Goal: Complete application form: Complete application form

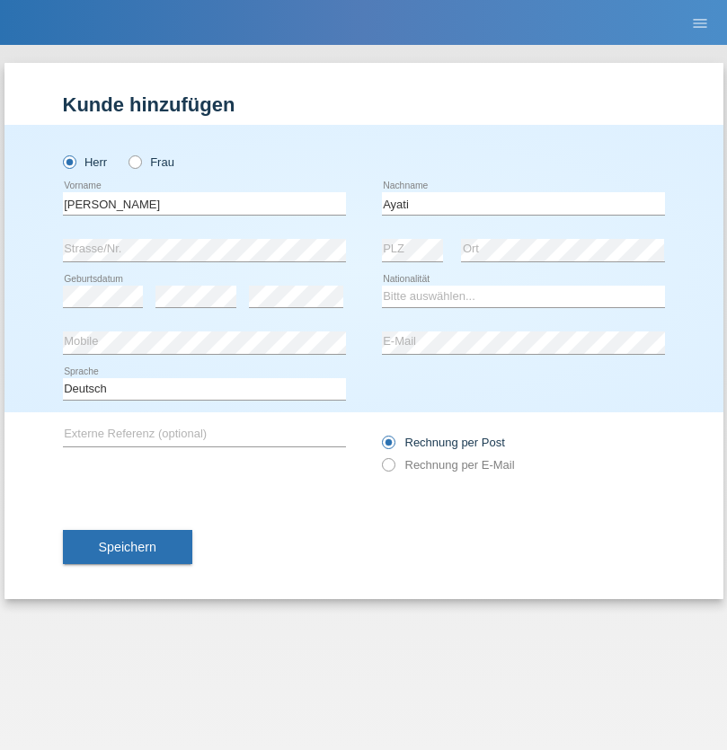
type input "Ayati"
select select "CH"
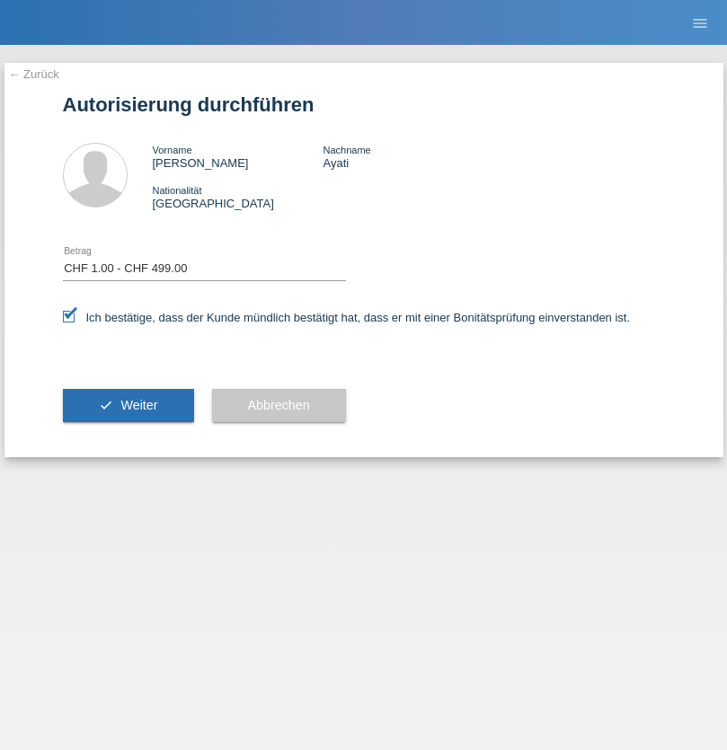
select select "1"
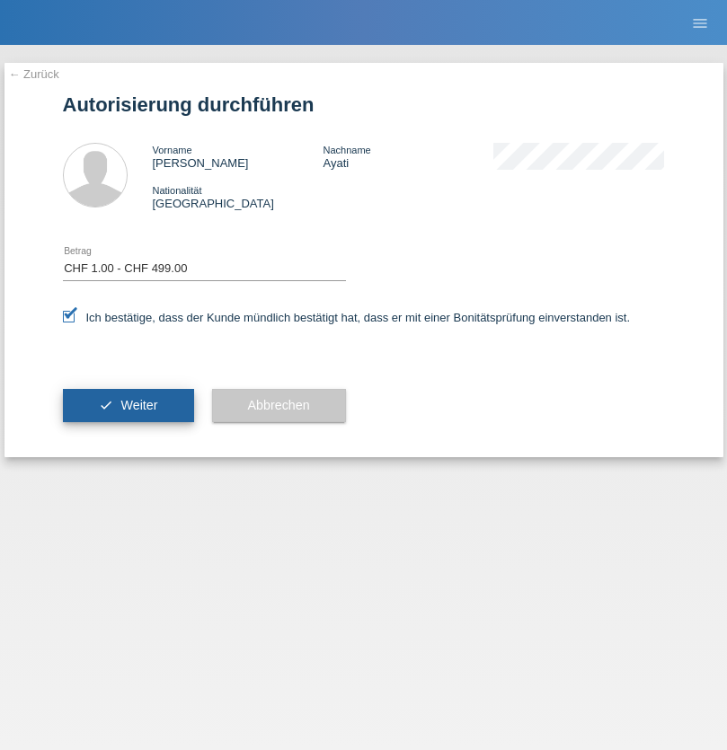
click at [128, 405] on span "Weiter" at bounding box center [138, 405] width 37 height 14
